Goal: Check status

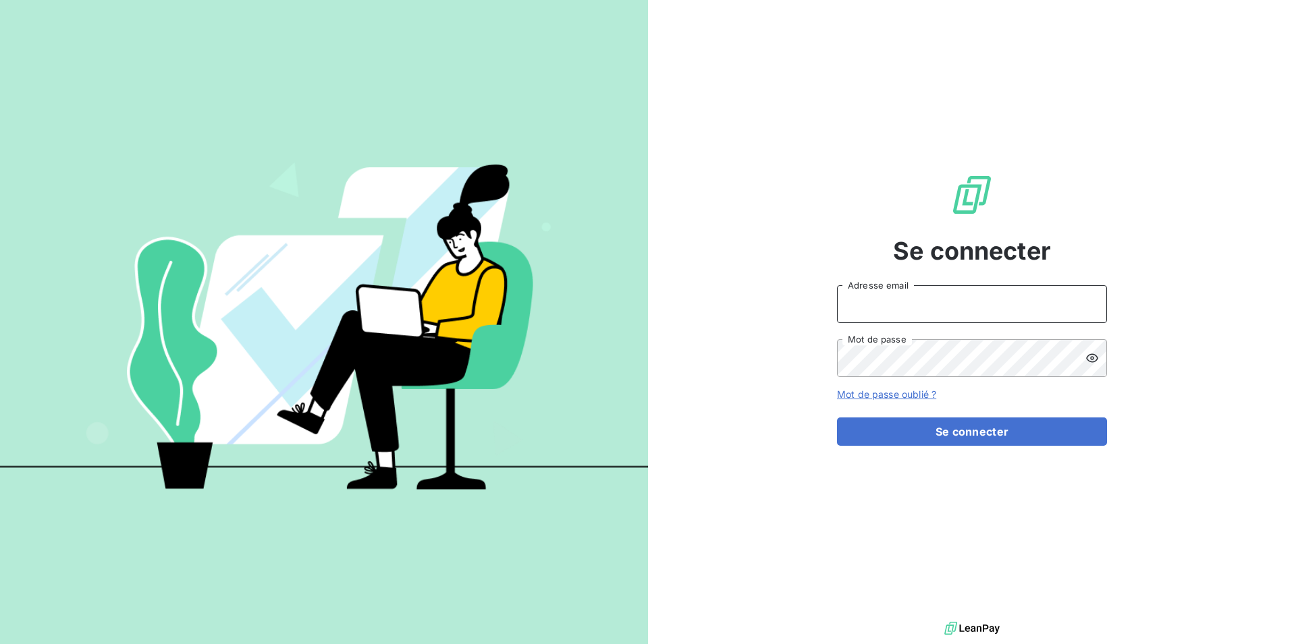
click at [855, 307] on input "Adresse email" at bounding box center [972, 304] width 270 height 38
type input "[EMAIL_ADDRESS][DOMAIN_NAME]"
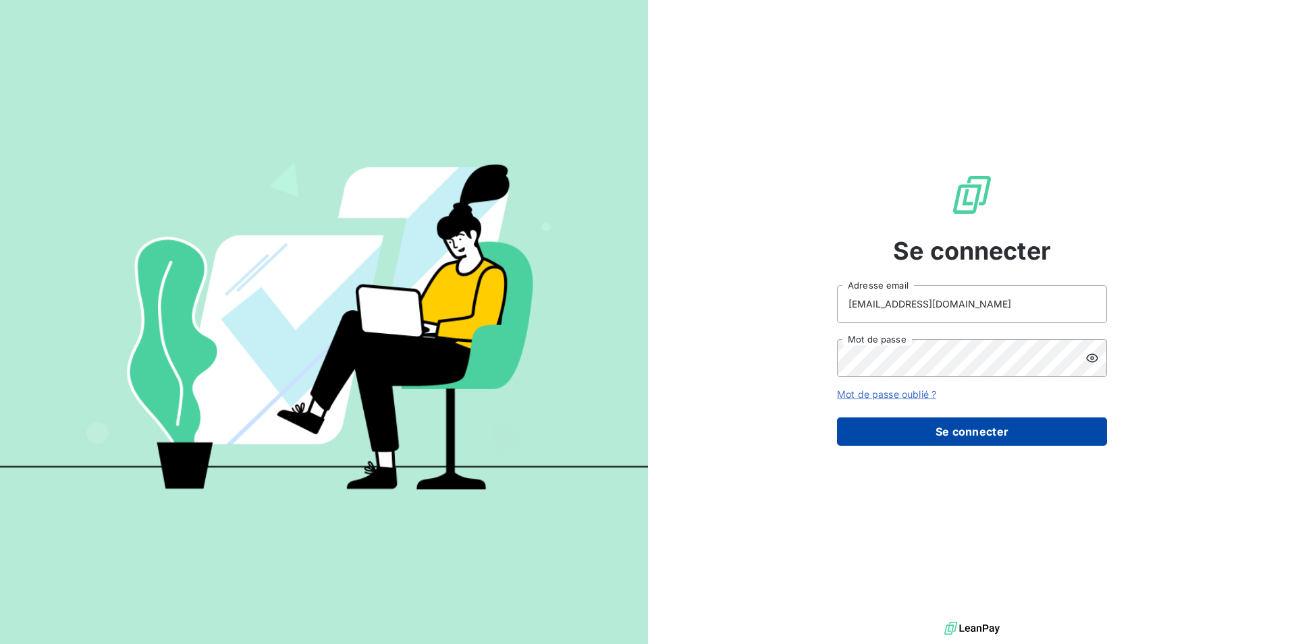
click at [964, 433] on button "Se connecter" at bounding box center [972, 432] width 270 height 28
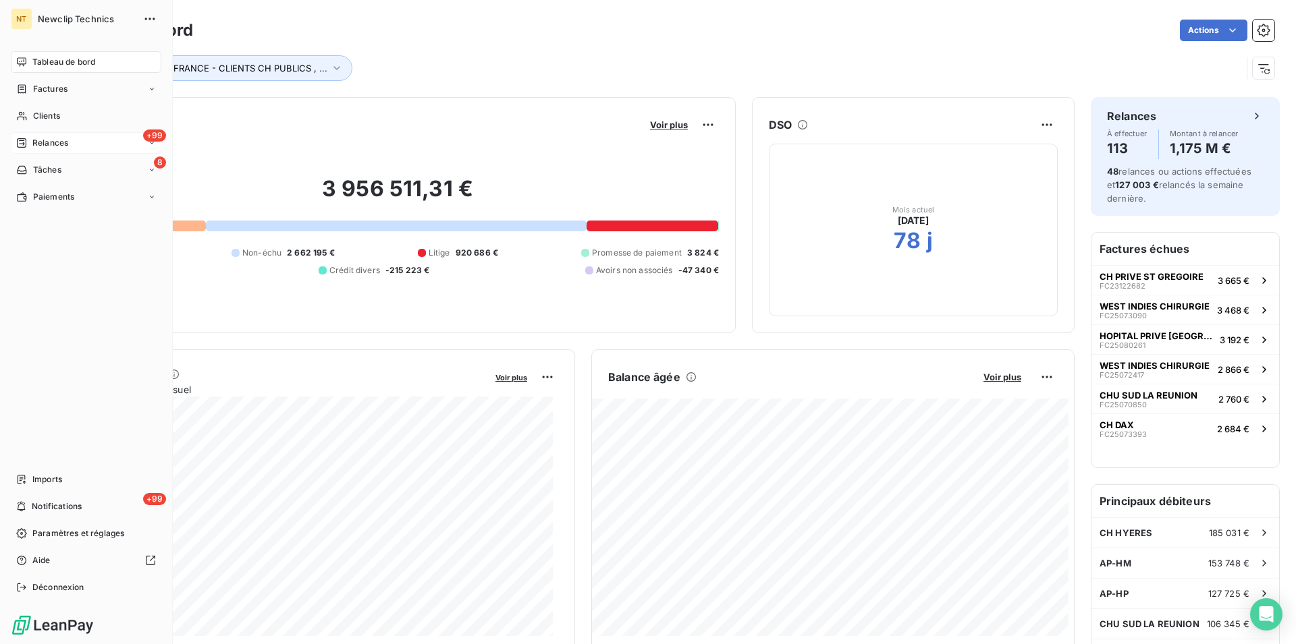
click at [56, 148] on span "Relances" at bounding box center [50, 143] width 36 height 12
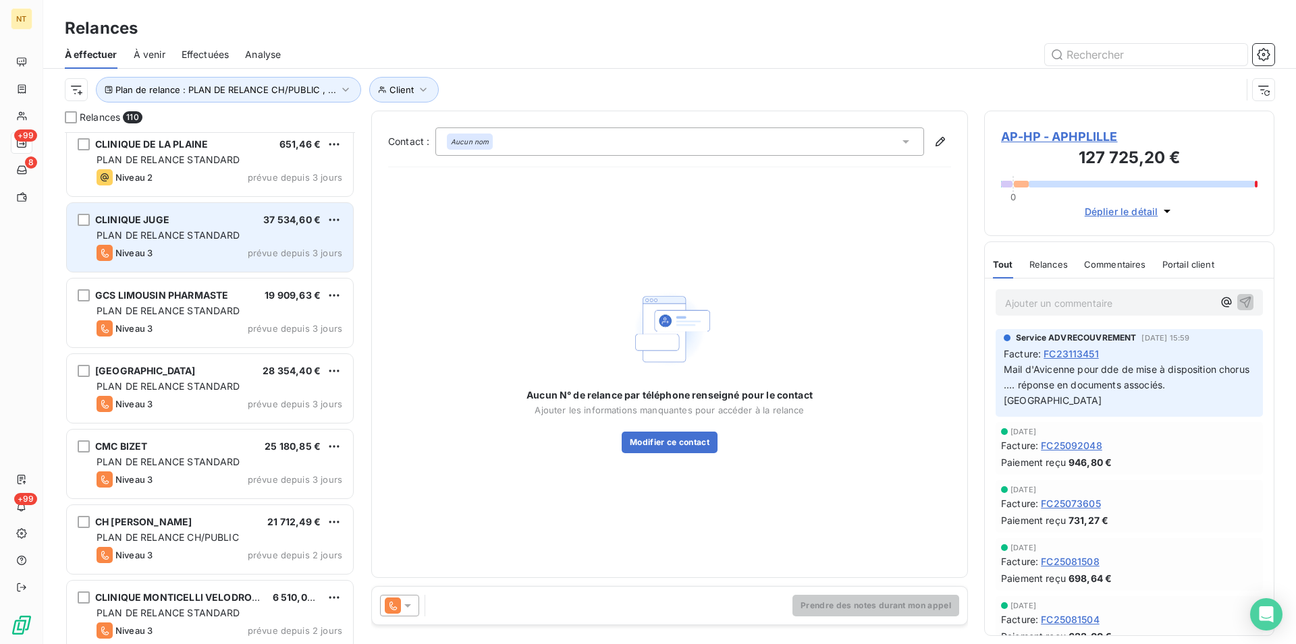
scroll to position [7434, 0]
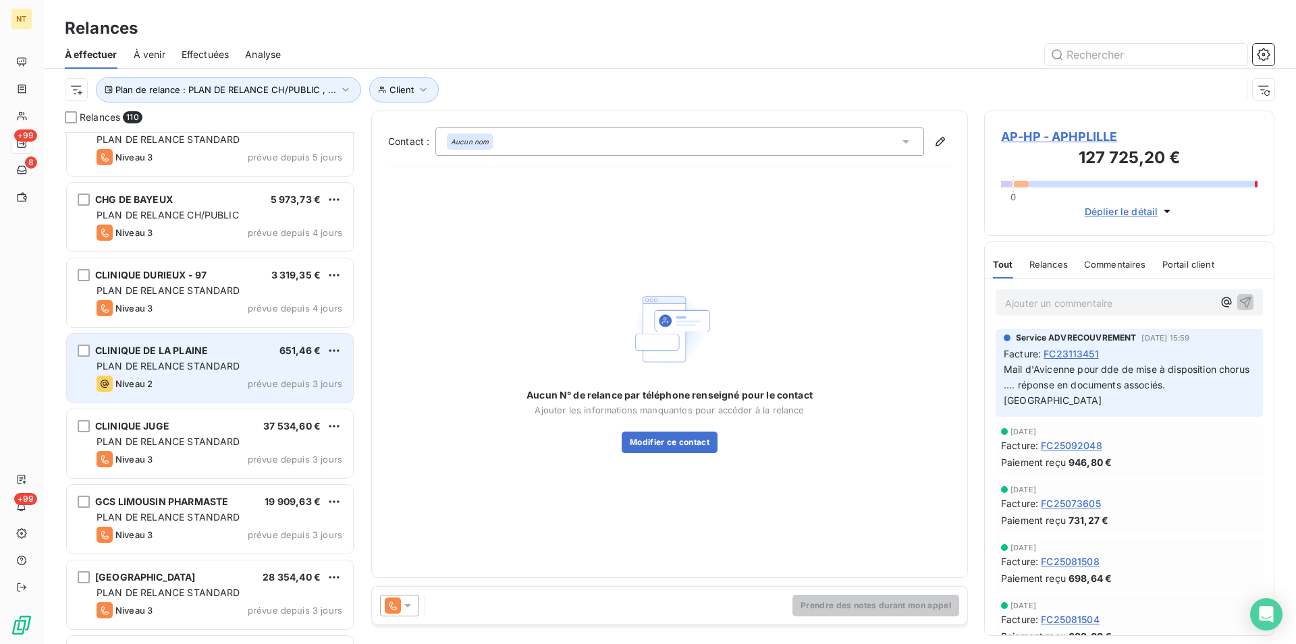
click at [177, 386] on div "Niveau 2 prévue depuis 3 jours" at bounding box center [219, 384] width 246 height 16
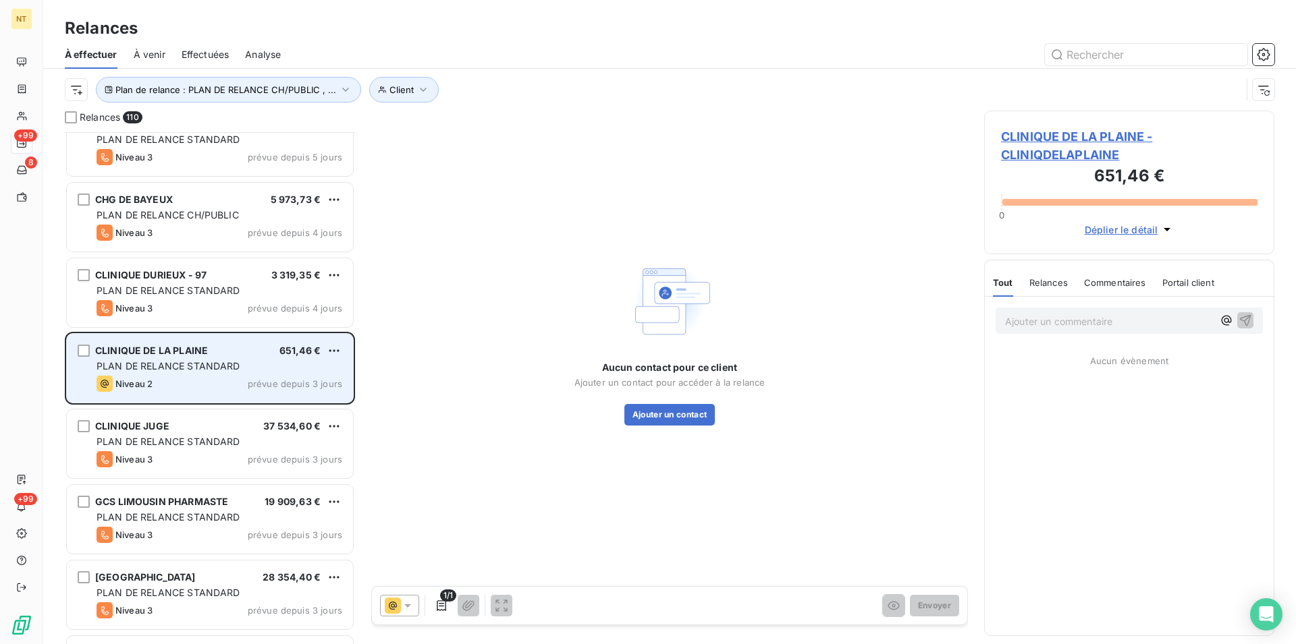
click at [172, 359] on div "CLINIQUE DE LA PLAINE 651,46 € PLAN DE RELANCE STANDARD Niveau 2 prévue depuis …" at bounding box center [210, 368] width 286 height 69
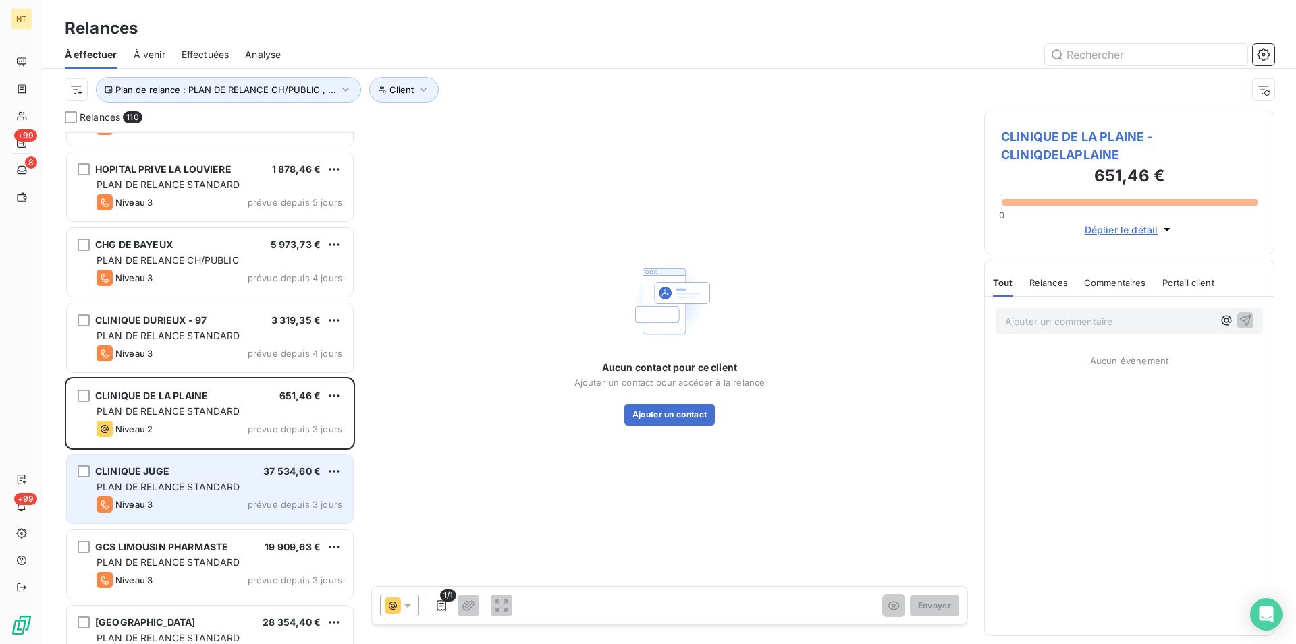
scroll to position [7320, 0]
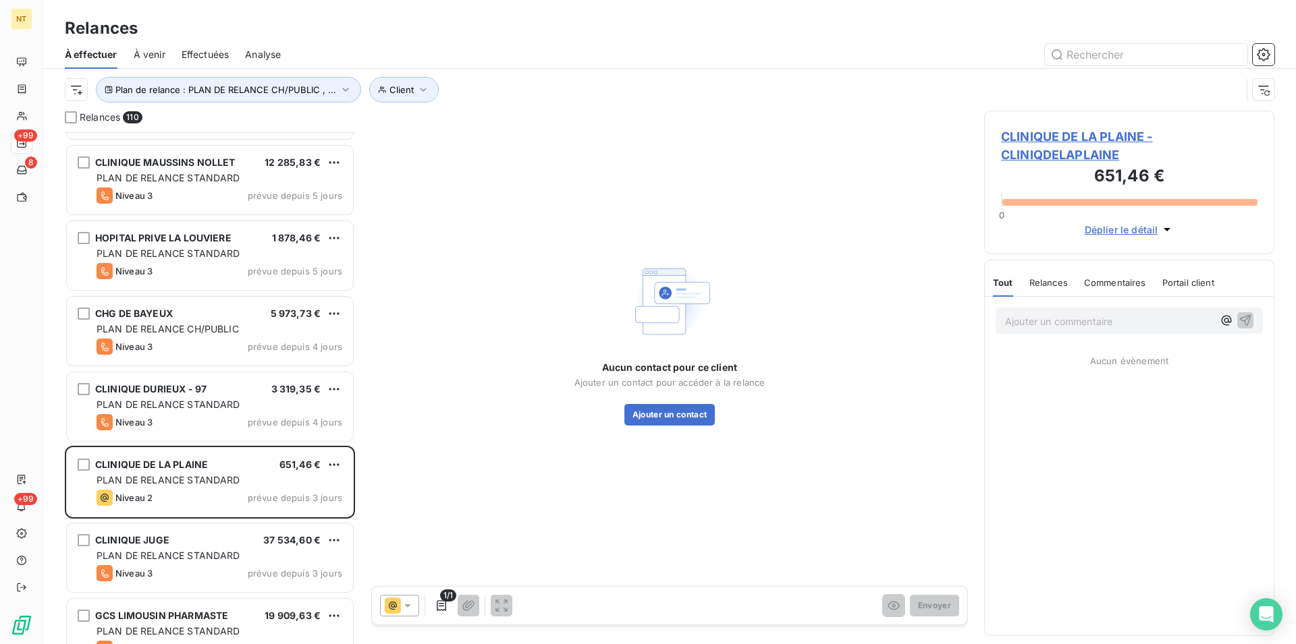
click at [1076, 140] on span "CLINIQUE DE LA PLAINE - CLINIQDELAPLAINE" at bounding box center [1129, 146] width 256 height 36
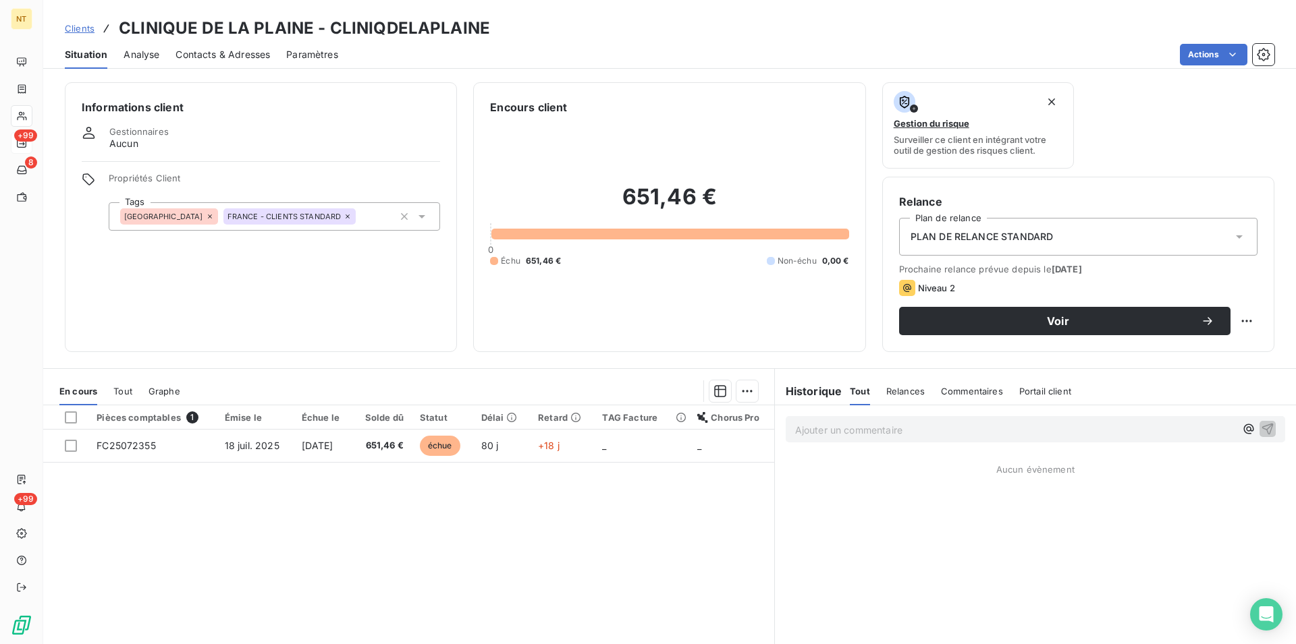
click at [209, 51] on span "Contacts & Adresses" at bounding box center [222, 54] width 94 height 13
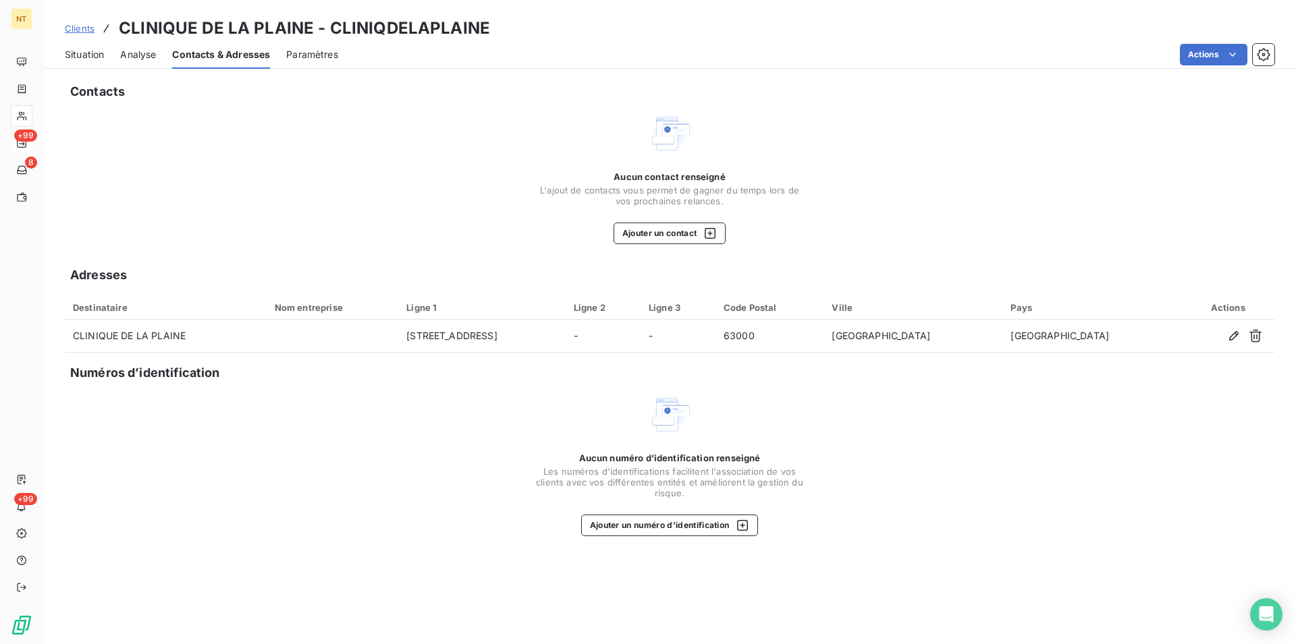
click at [84, 55] on span "Situation" at bounding box center [84, 54] width 39 height 13
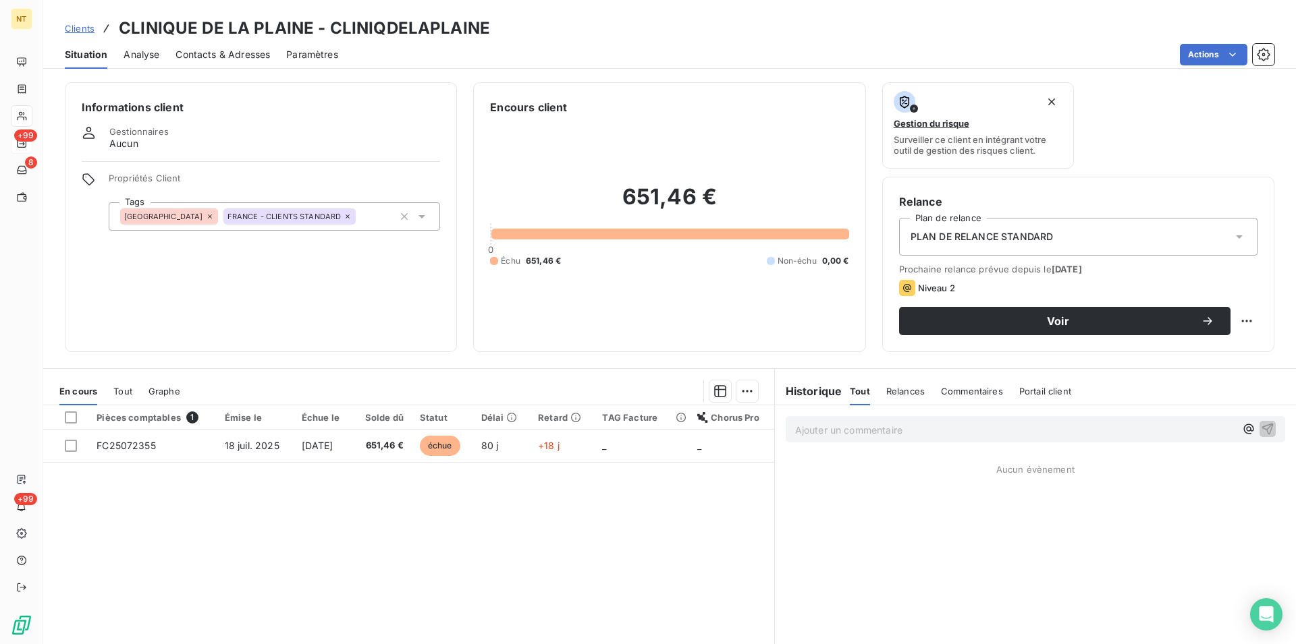
click at [240, 51] on span "Contacts & Adresses" at bounding box center [222, 54] width 94 height 13
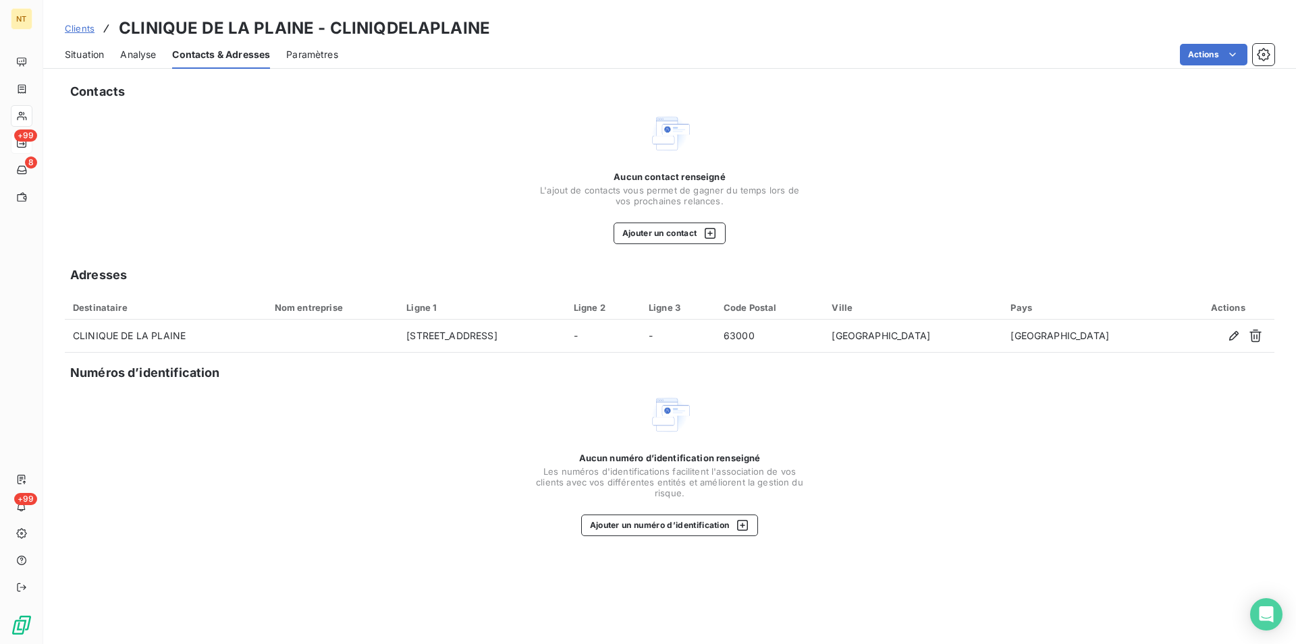
click at [84, 56] on span "Situation" at bounding box center [84, 54] width 39 height 13
